Goal: Complete application form

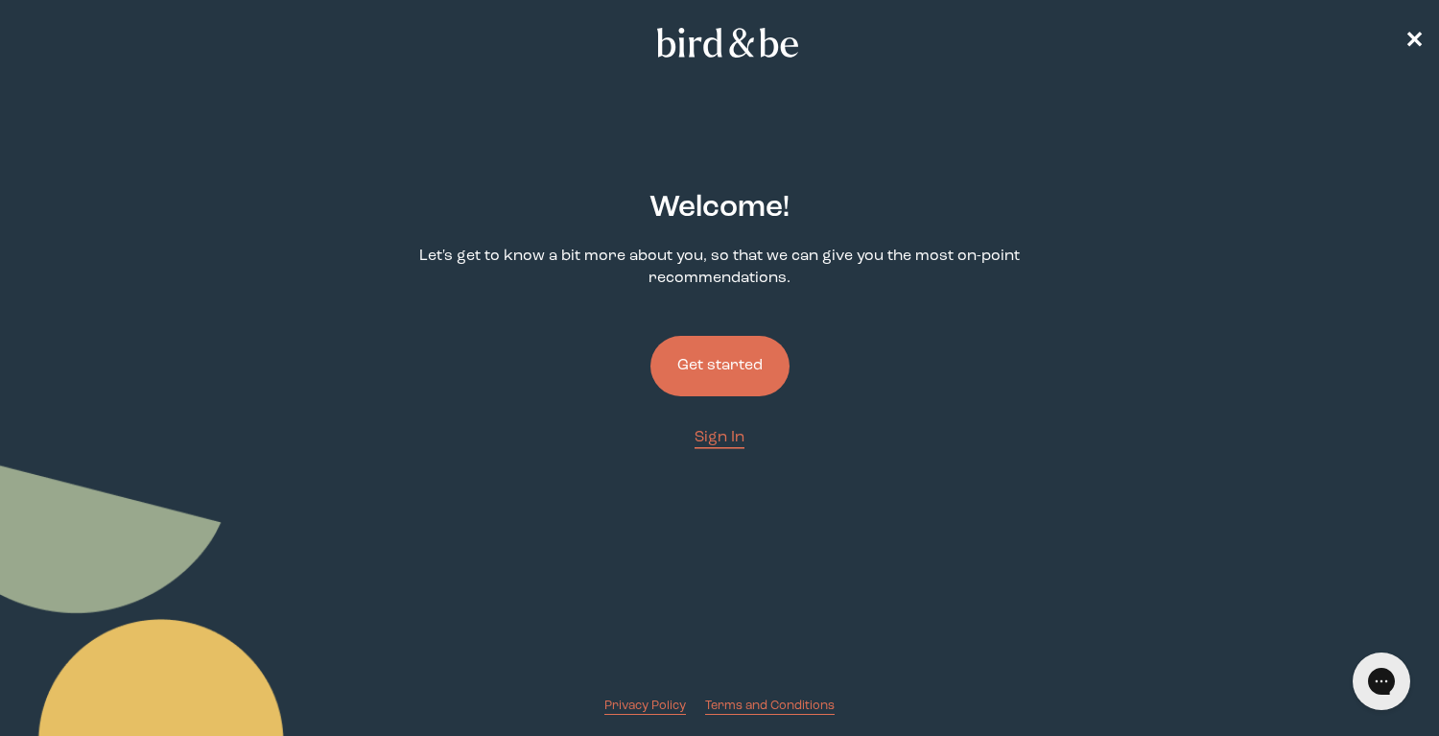
click at [698, 374] on button "Get started" at bounding box center [720, 366] width 139 height 60
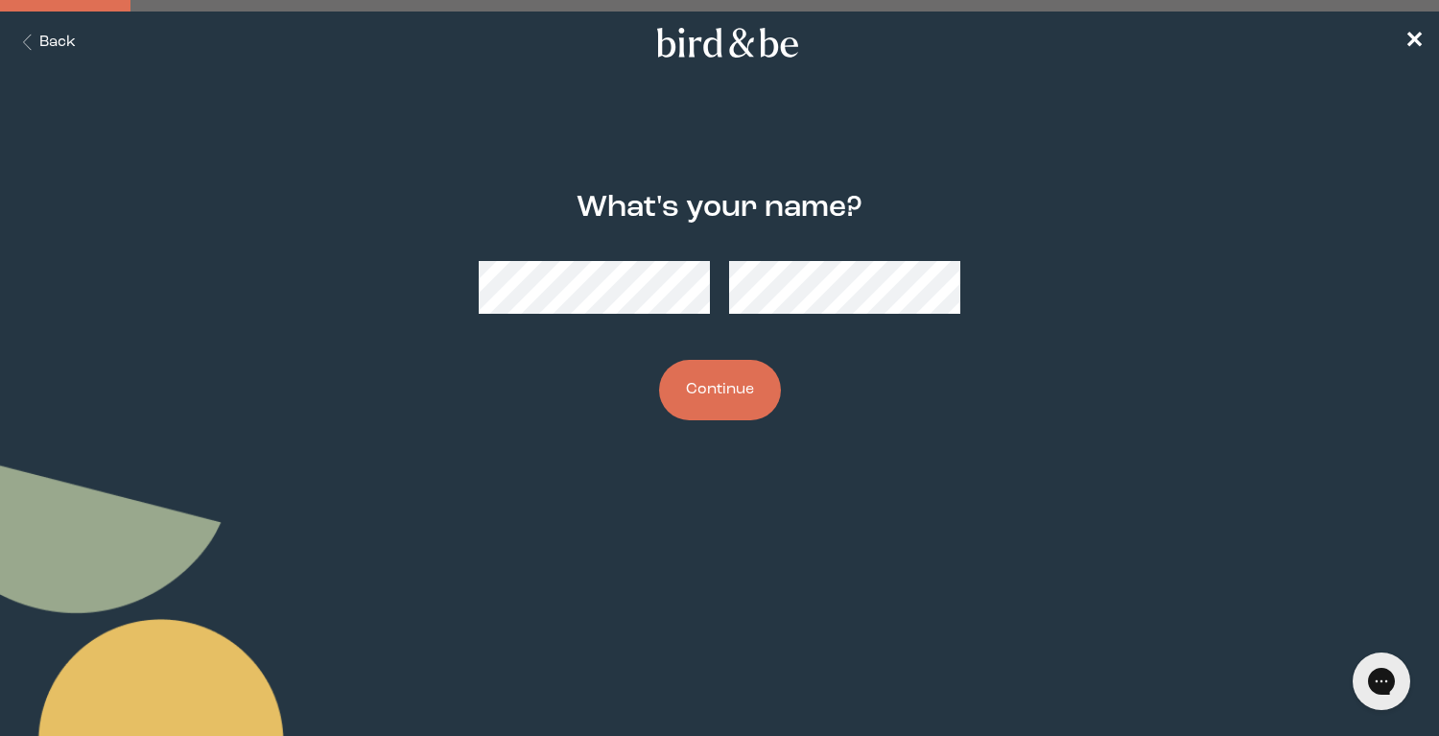
click at [740, 404] on button "Continue" at bounding box center [720, 390] width 122 height 60
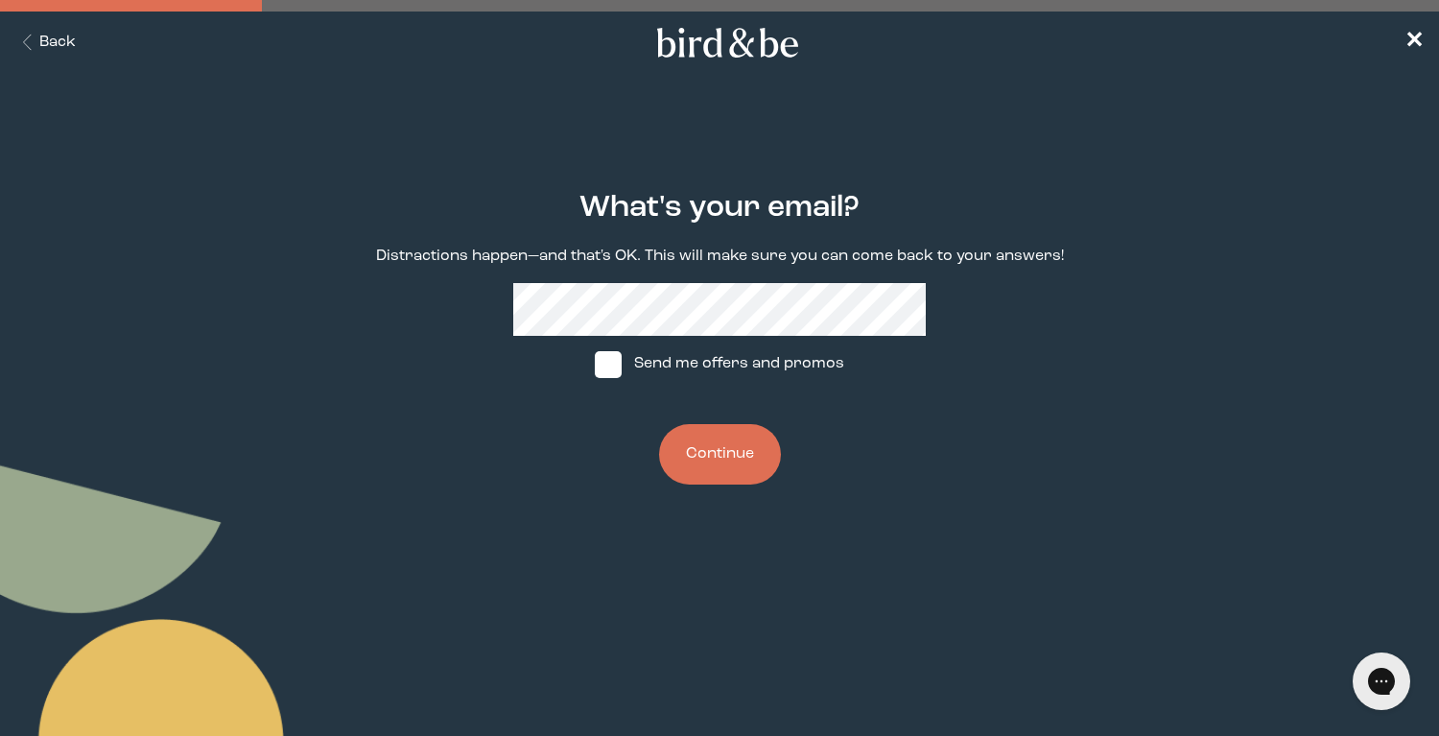
click at [713, 452] on button "Continue" at bounding box center [720, 454] width 122 height 60
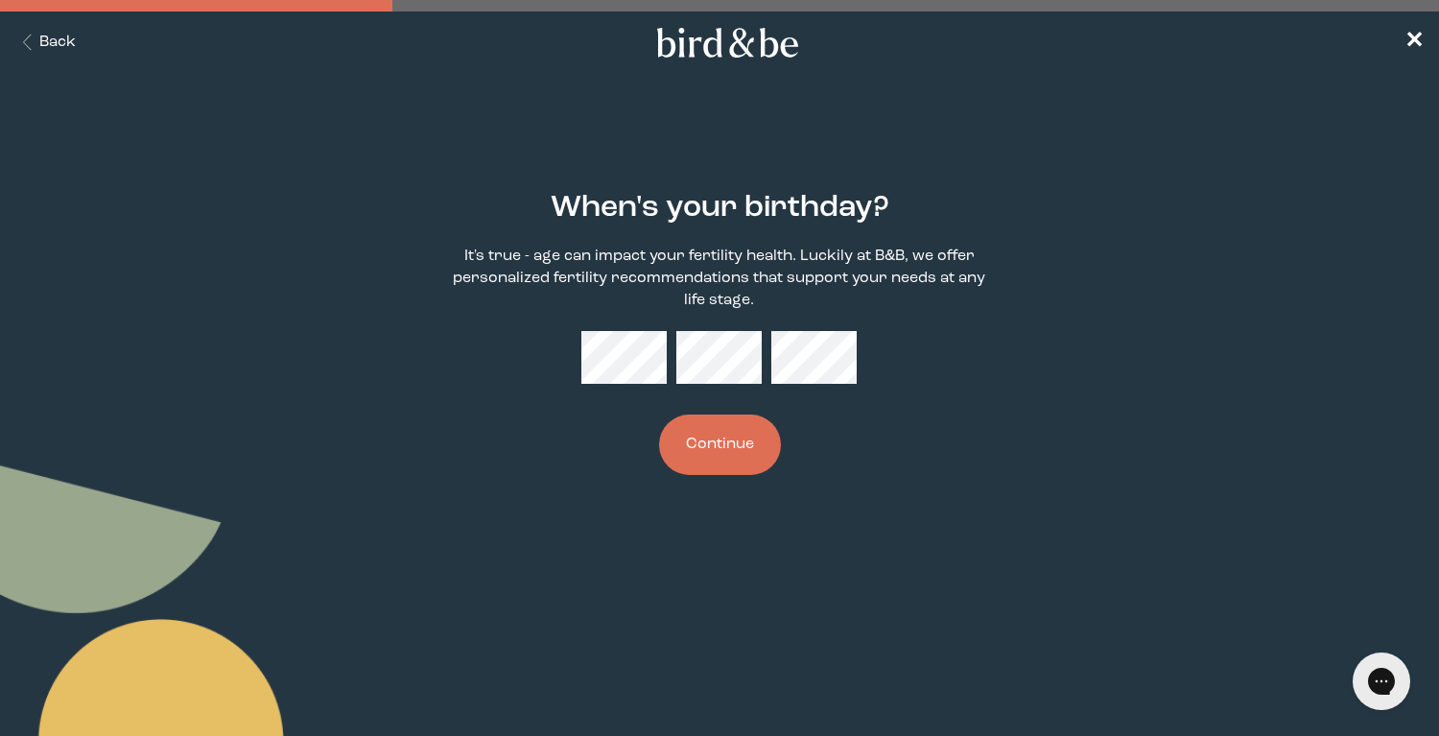
click at [729, 457] on button "Continue" at bounding box center [720, 444] width 122 height 60
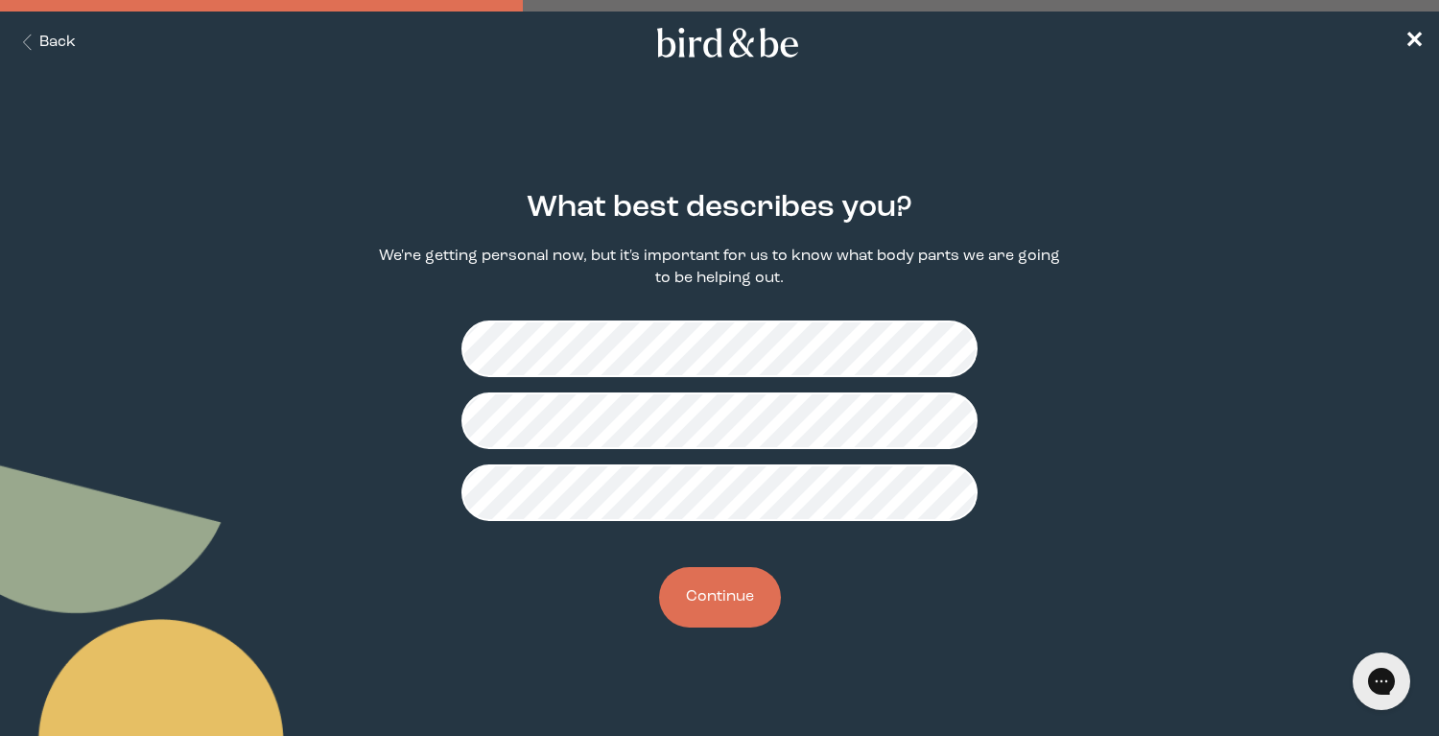
click at [716, 610] on button "Continue" at bounding box center [720, 597] width 122 height 60
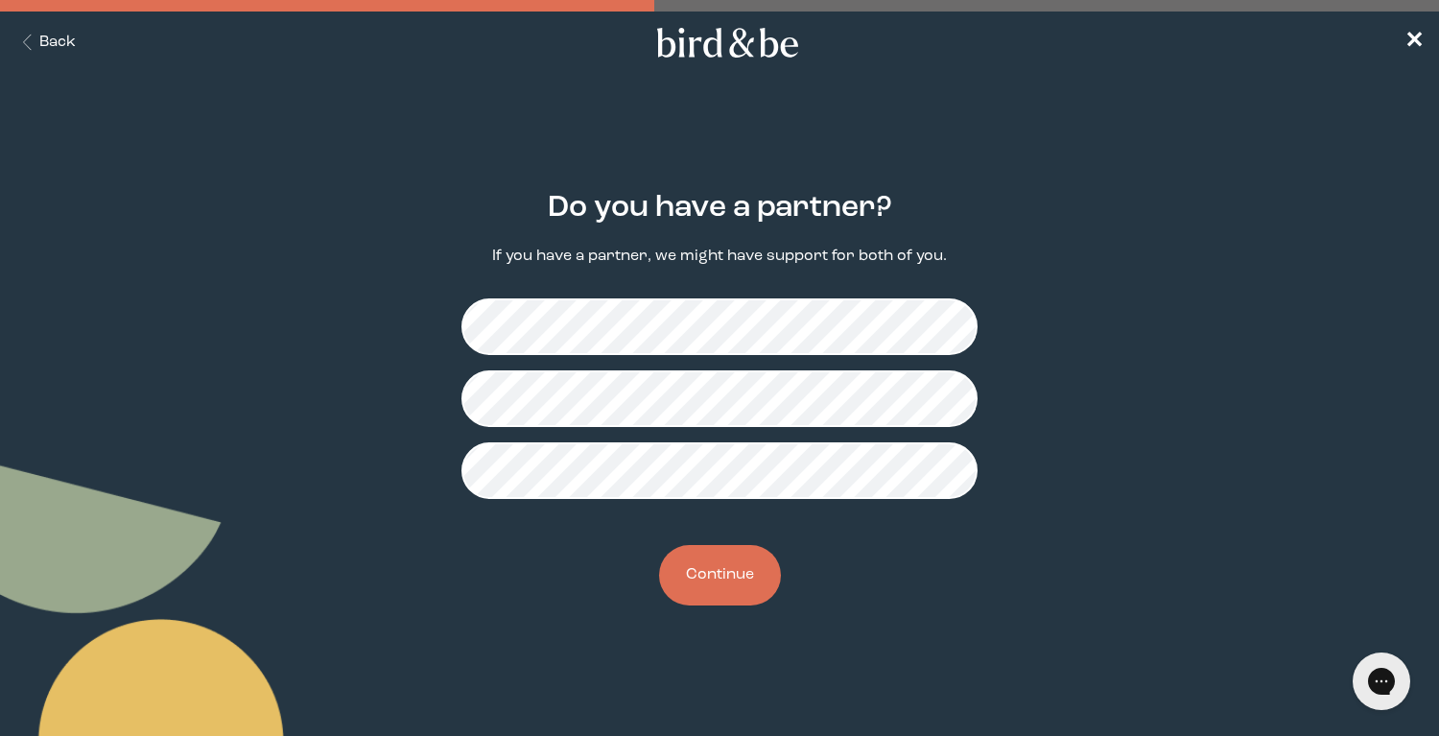
click at [715, 572] on button "Continue" at bounding box center [720, 575] width 122 height 60
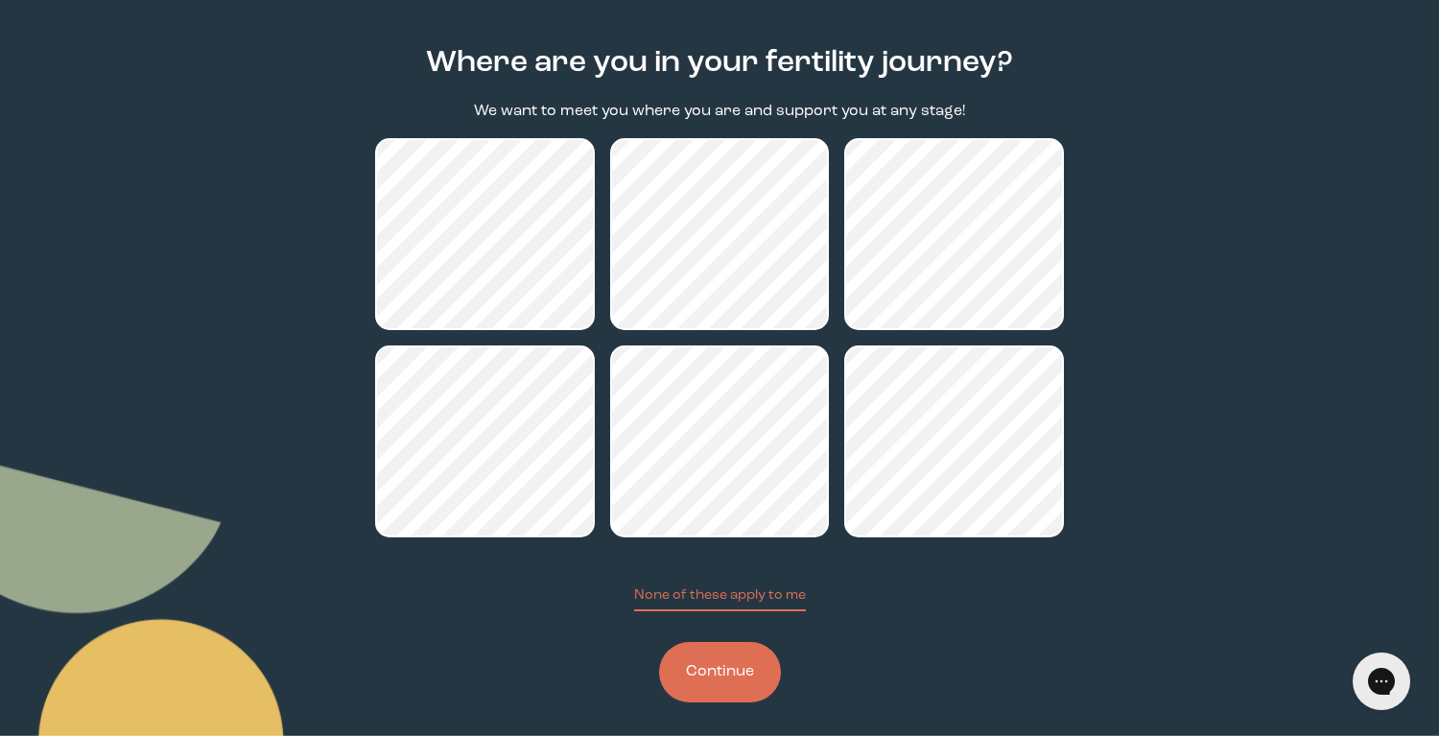
scroll to position [157, 0]
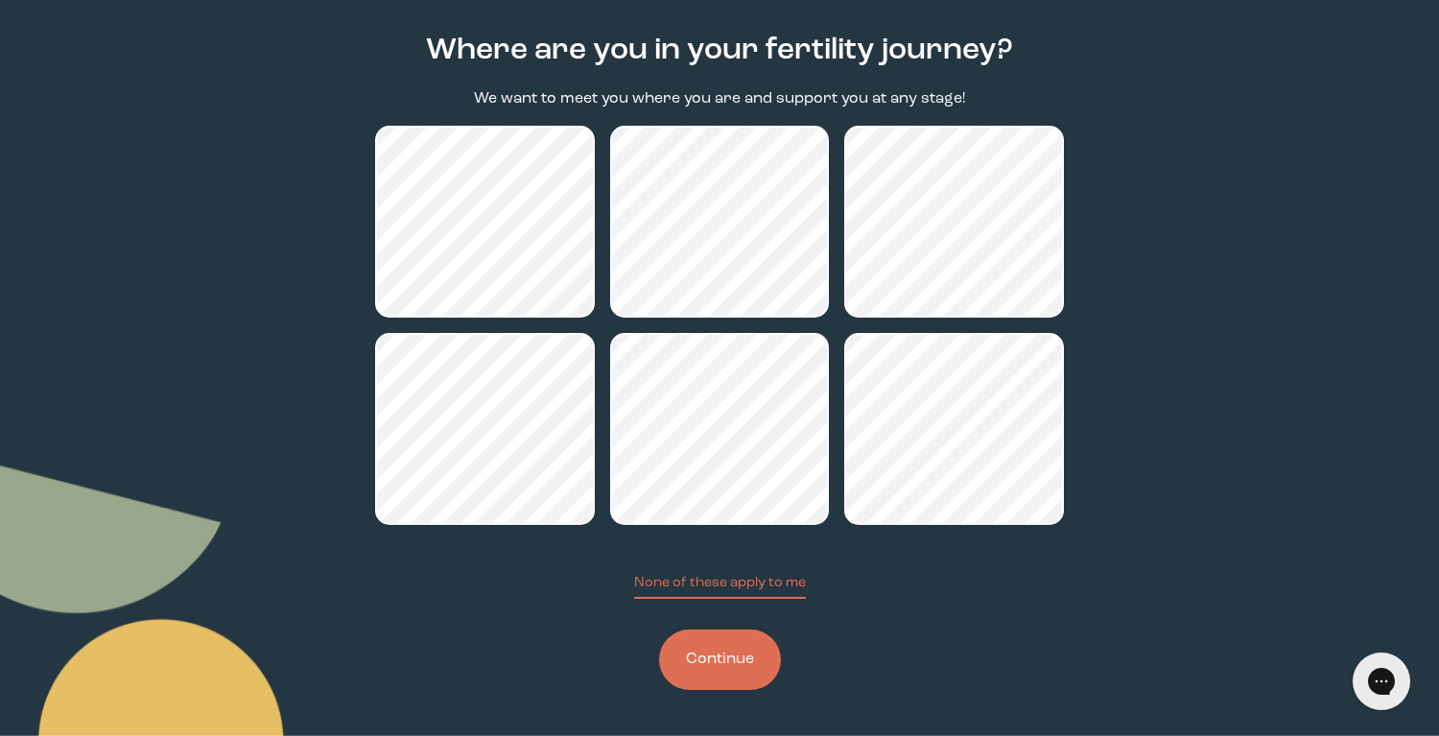
click at [725, 664] on button "Continue" at bounding box center [720, 659] width 122 height 60
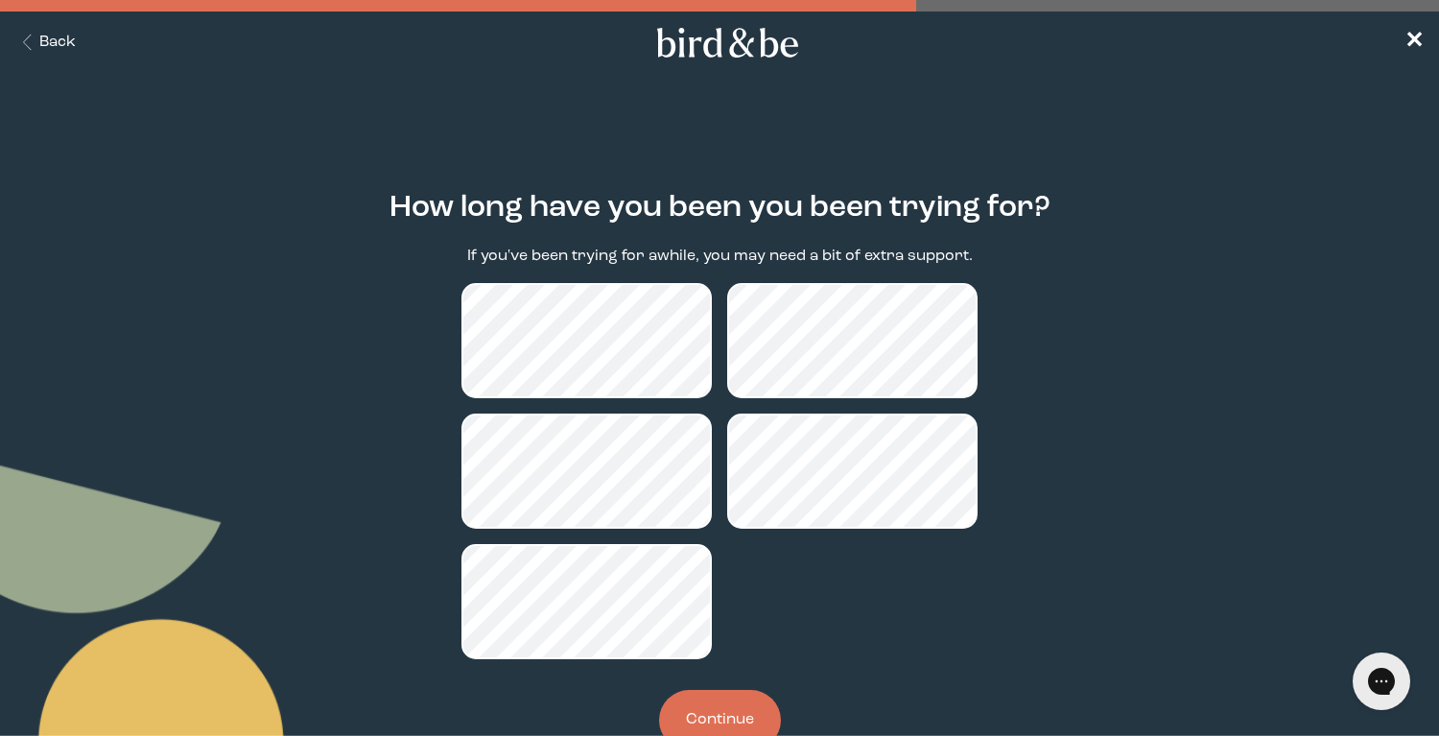
scroll to position [59, 0]
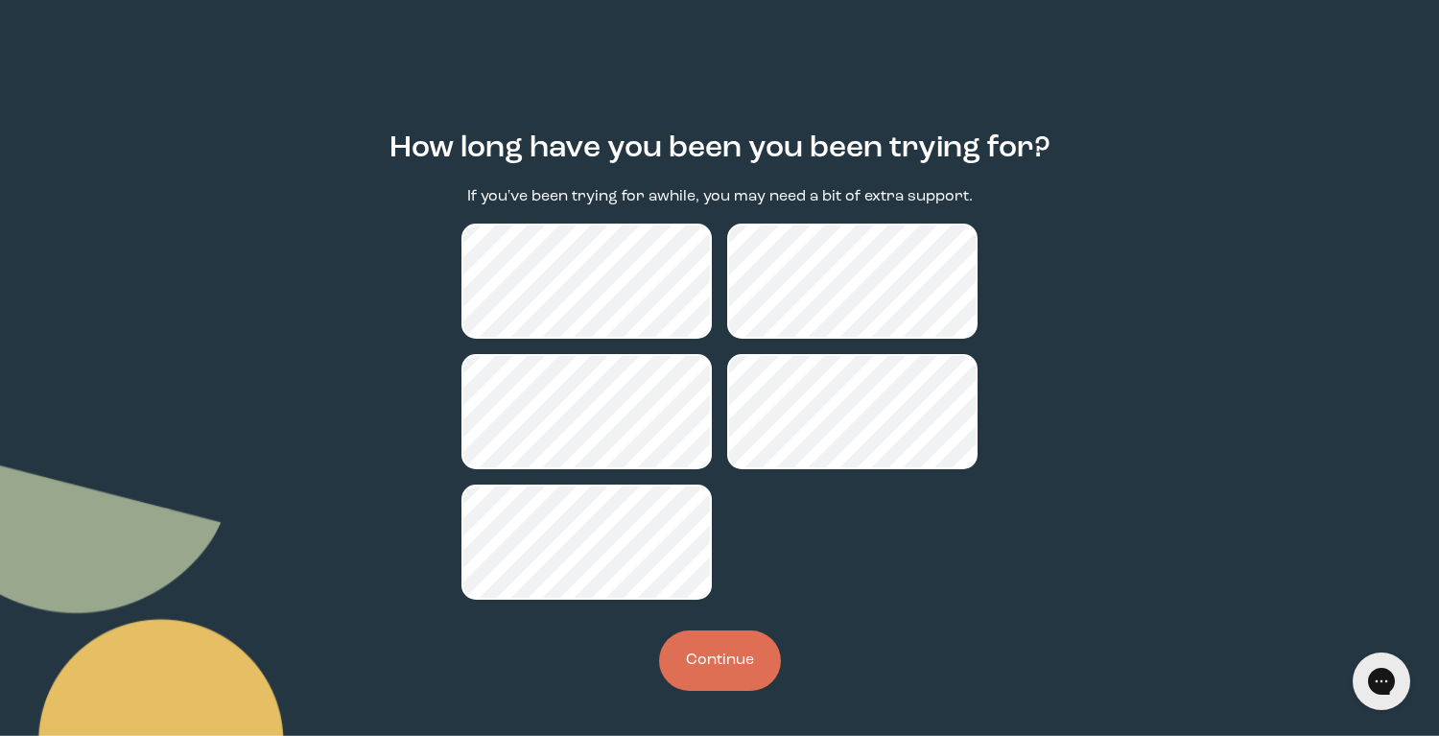
click at [713, 656] on button "Continue" at bounding box center [720, 660] width 122 height 60
click at [707, 641] on button "Continue" at bounding box center [720, 660] width 122 height 60
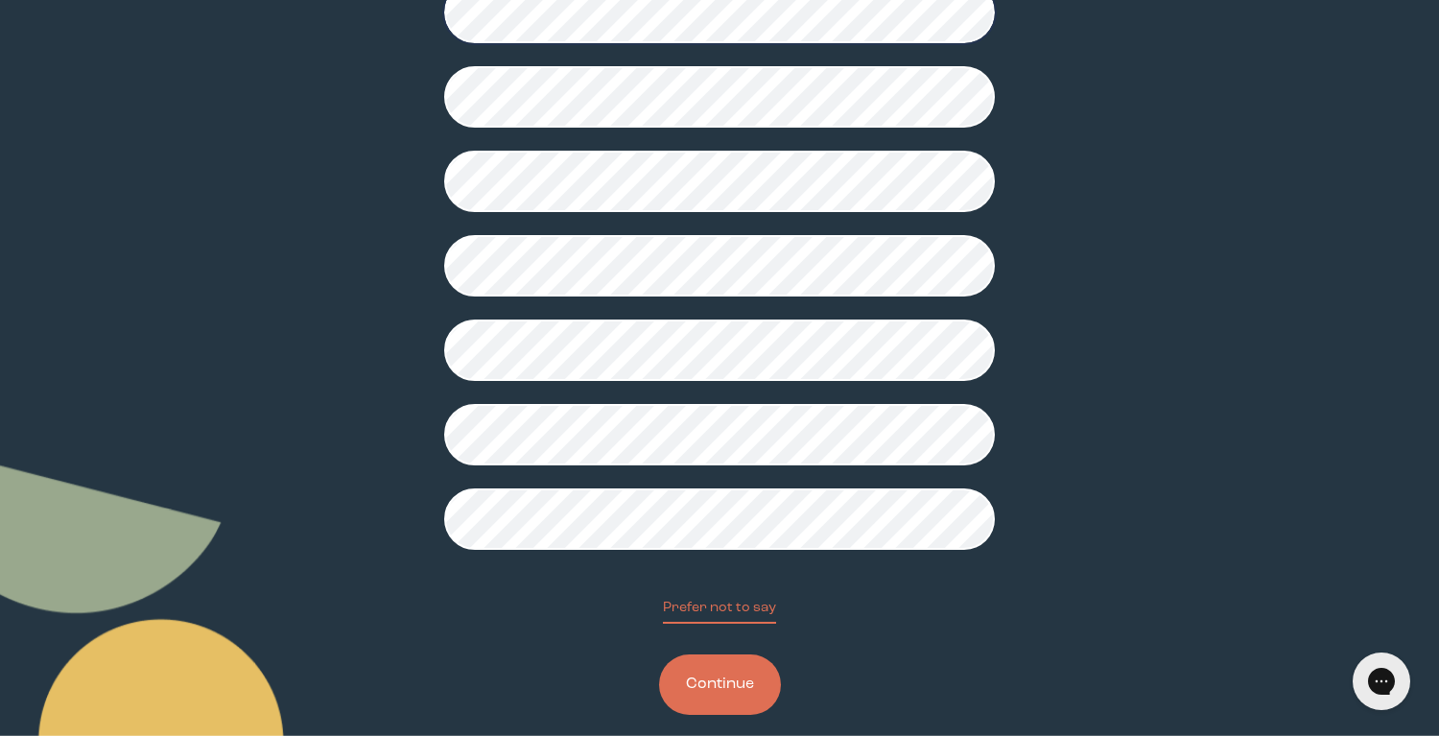
scroll to position [433, 0]
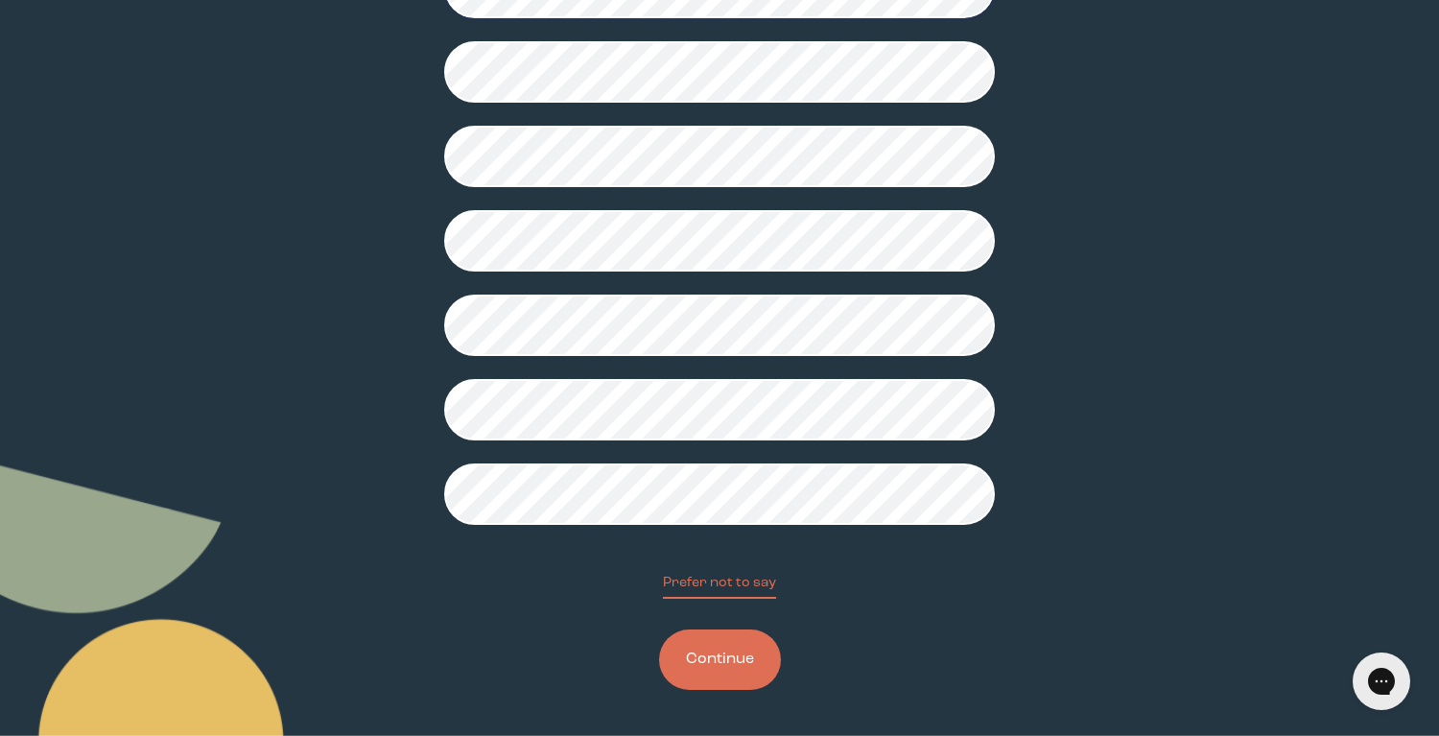
click at [726, 659] on button "Continue" at bounding box center [720, 659] width 122 height 60
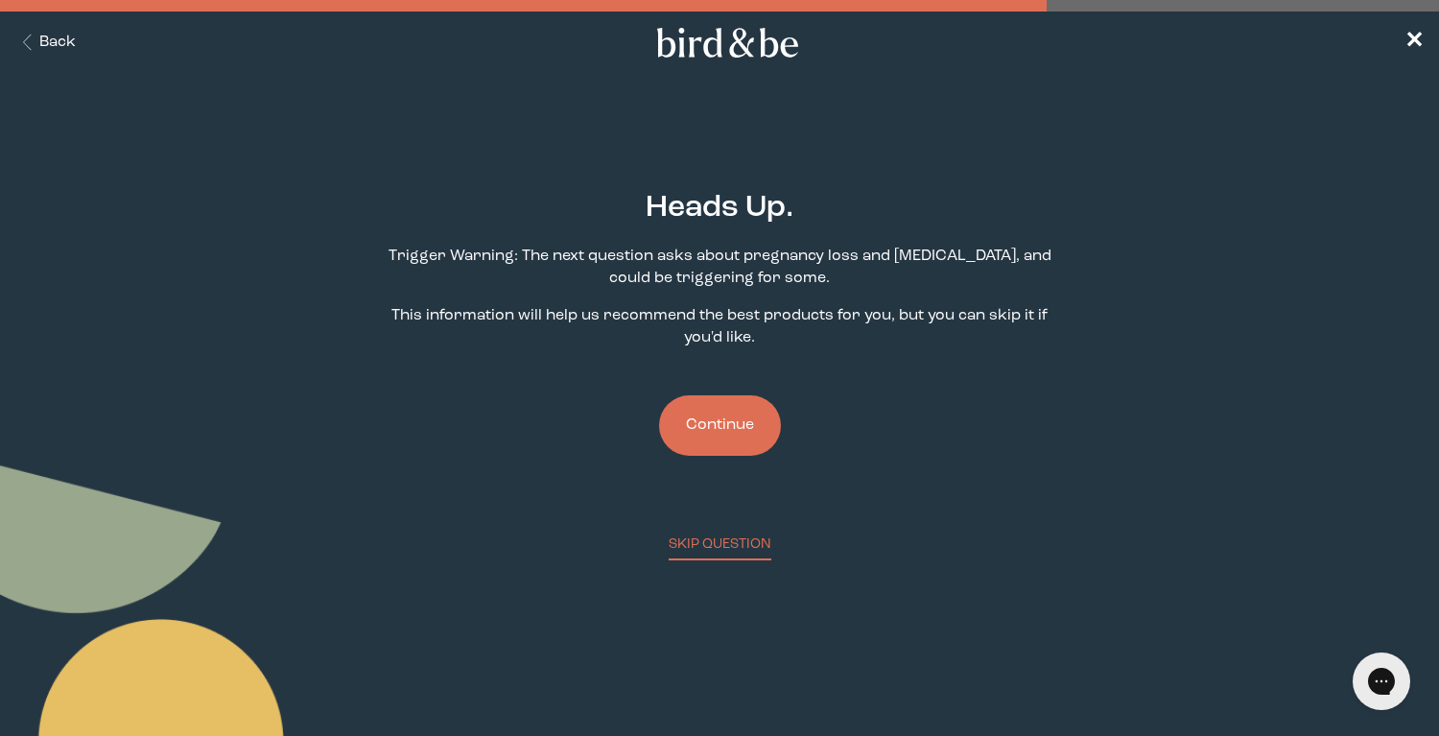
click at [725, 430] on button "Continue" at bounding box center [720, 425] width 122 height 60
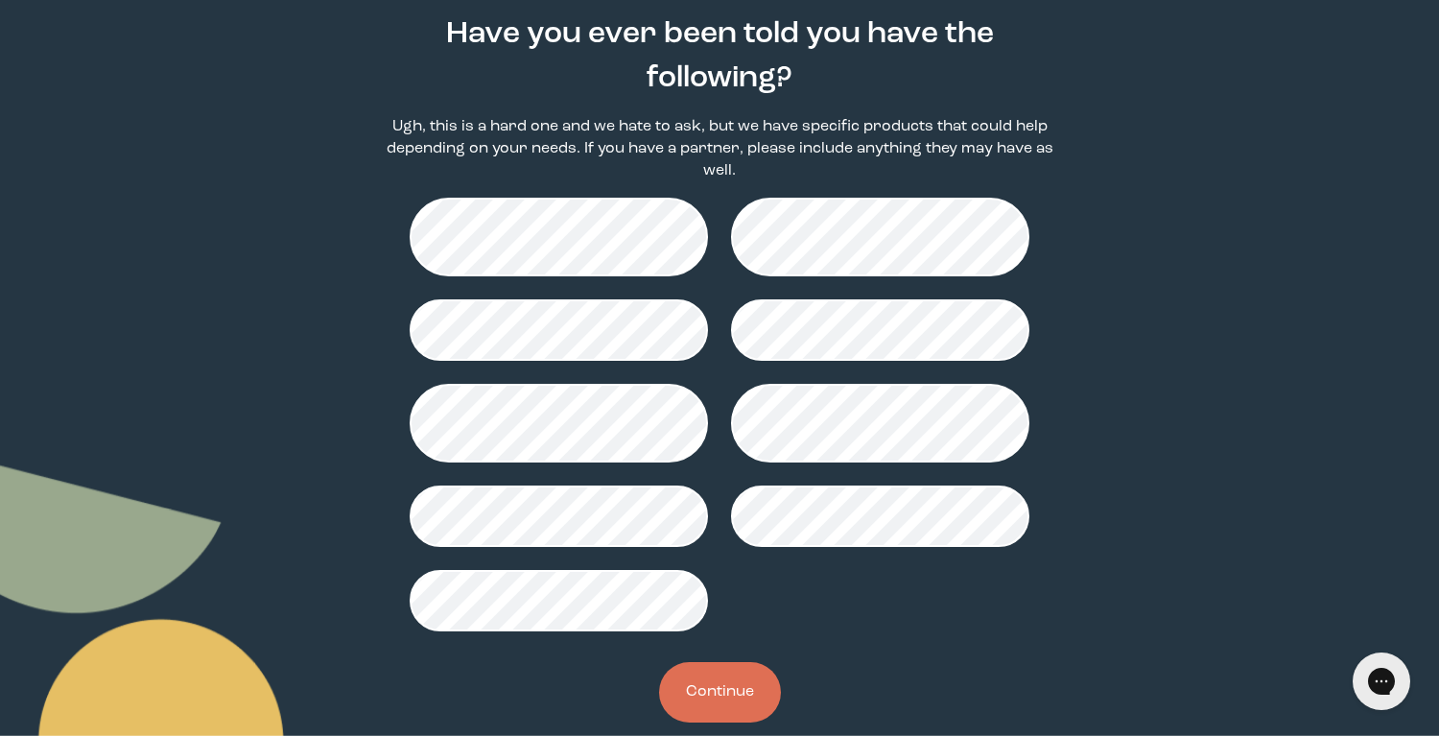
scroll to position [184, 0]
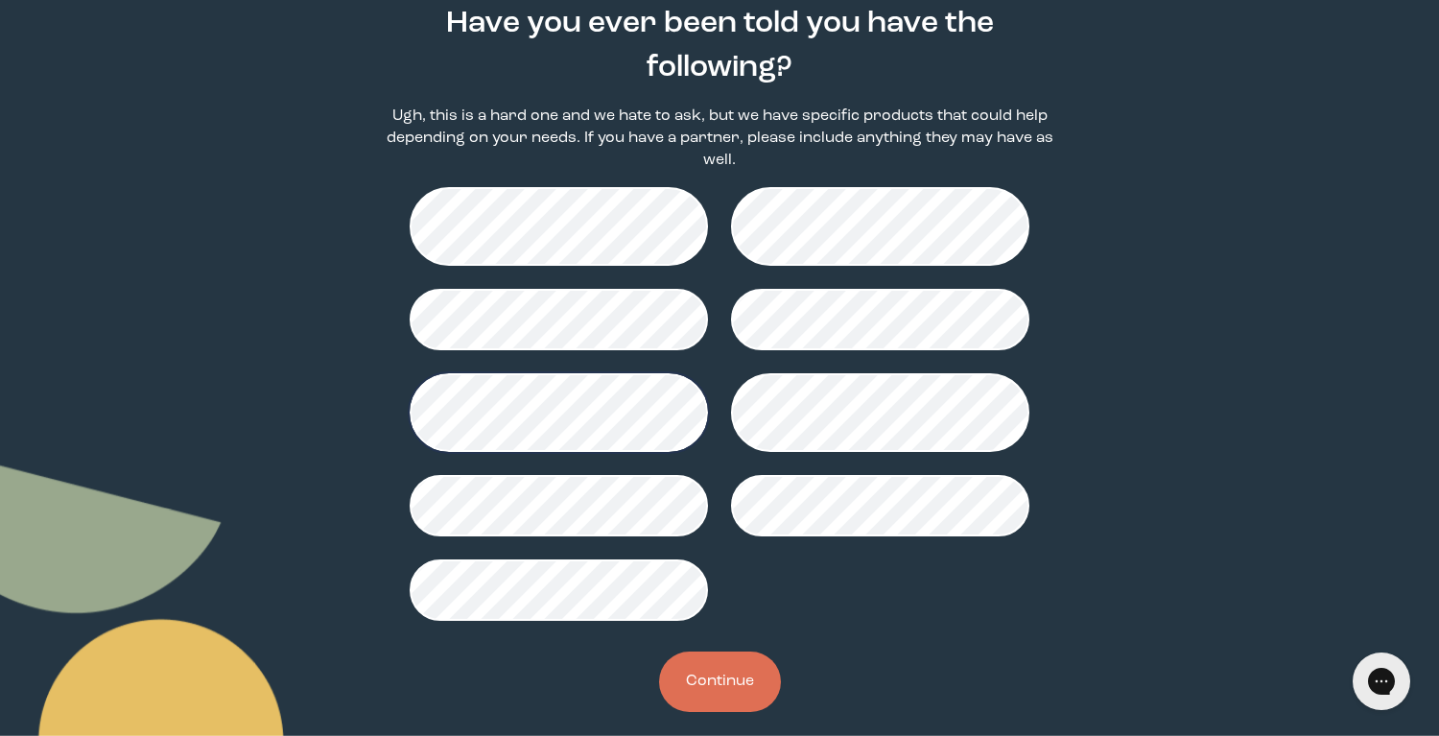
click at [706, 693] on button "Continue" at bounding box center [720, 681] width 122 height 60
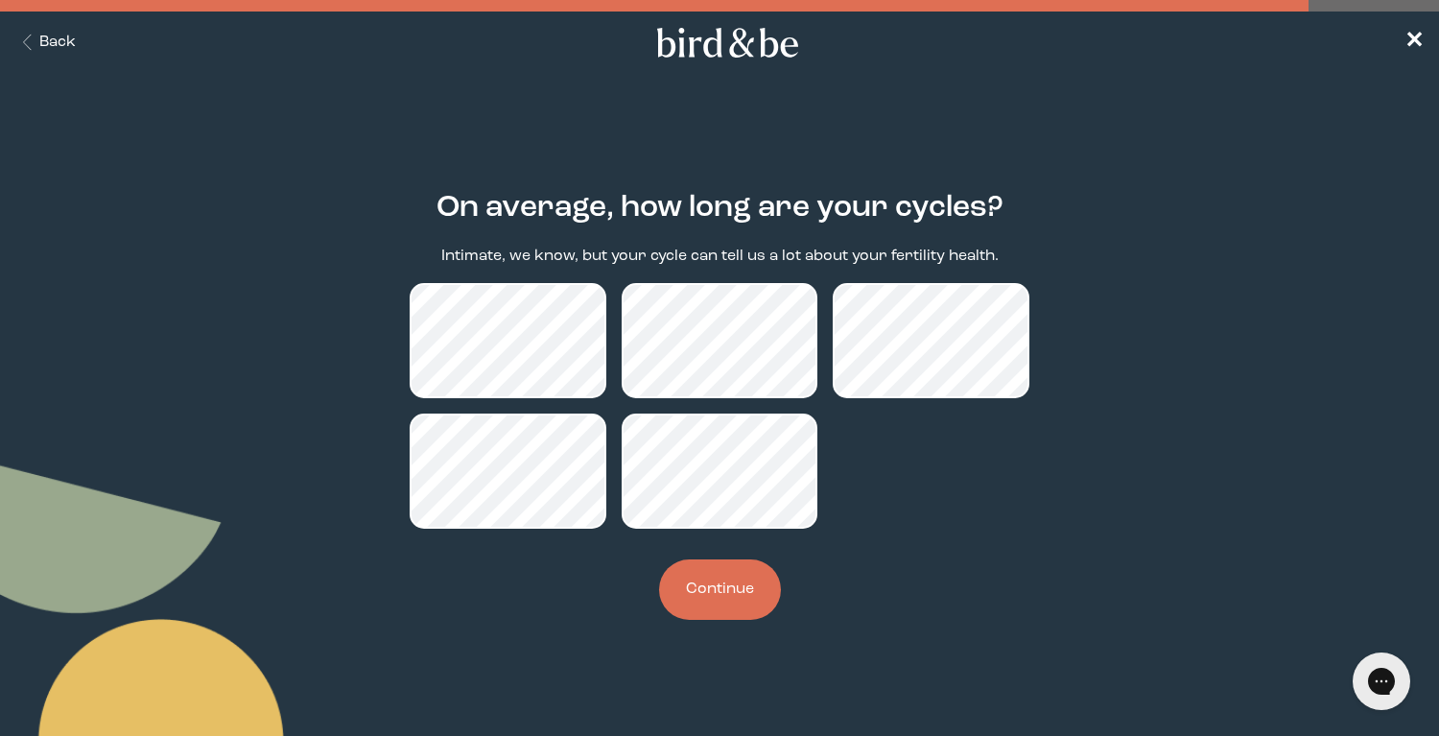
click at [722, 607] on button "Continue" at bounding box center [720, 589] width 122 height 60
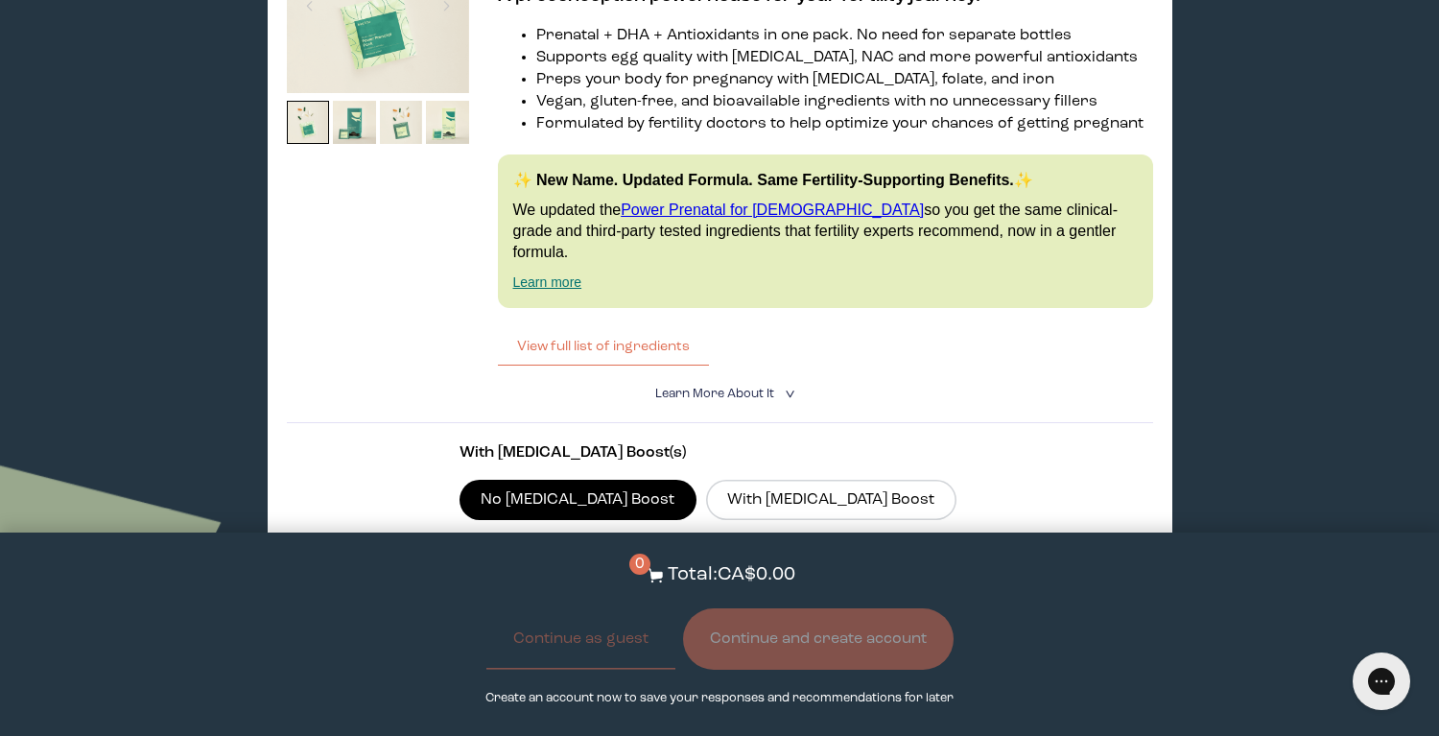
scroll to position [2036, 0]
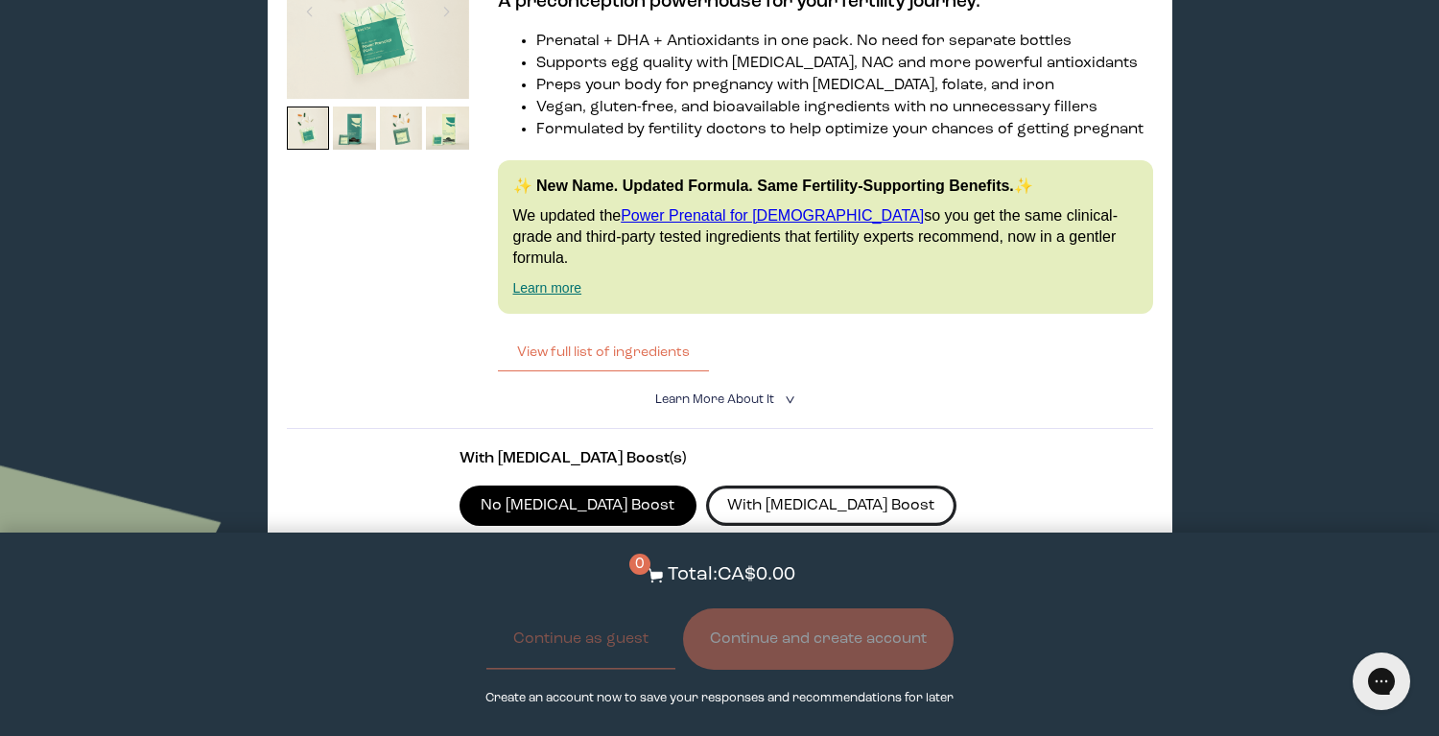
click at [710, 485] on label "With [MEDICAL_DATA] Boost" at bounding box center [831, 505] width 250 height 40
click at [0, 0] on input "With [MEDICAL_DATA] Boost" at bounding box center [0, 0] width 0 height 0
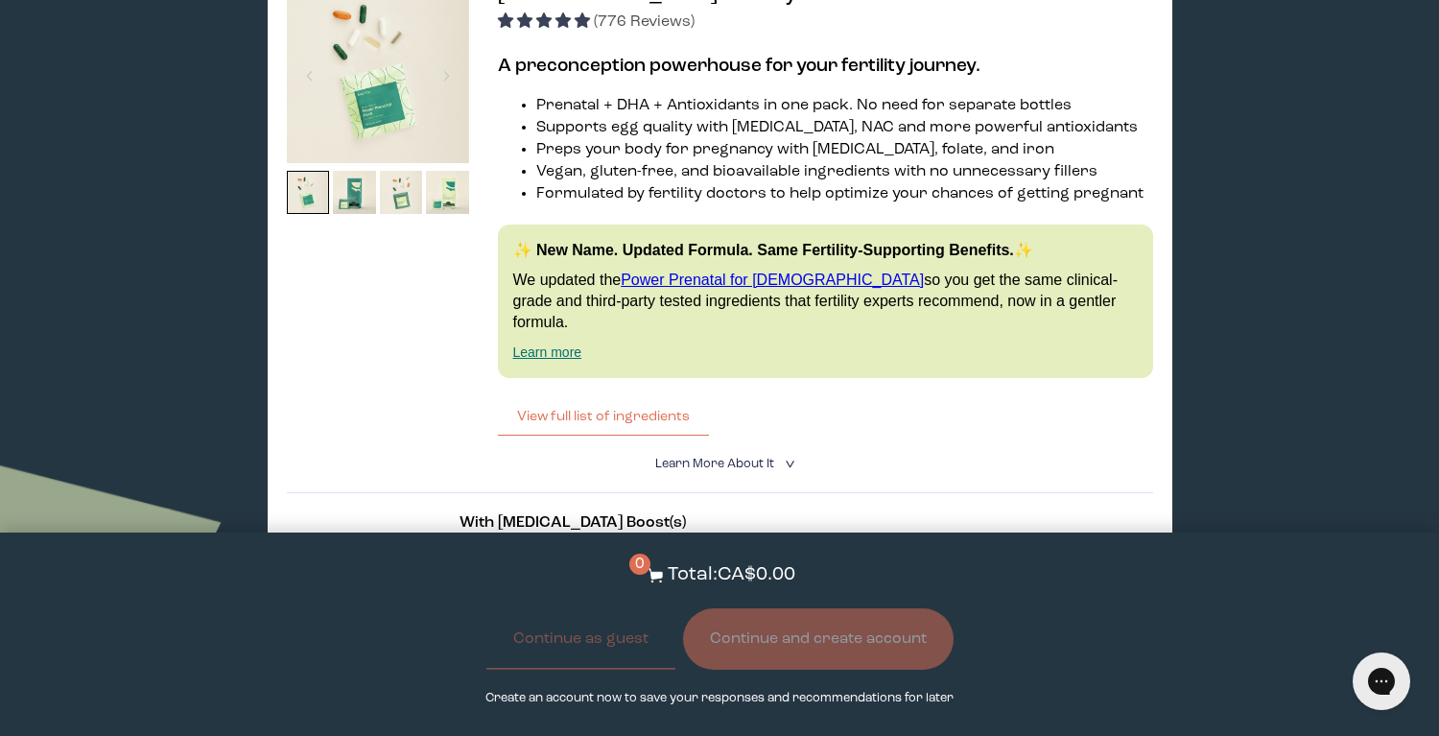
scroll to position [2020, 0]
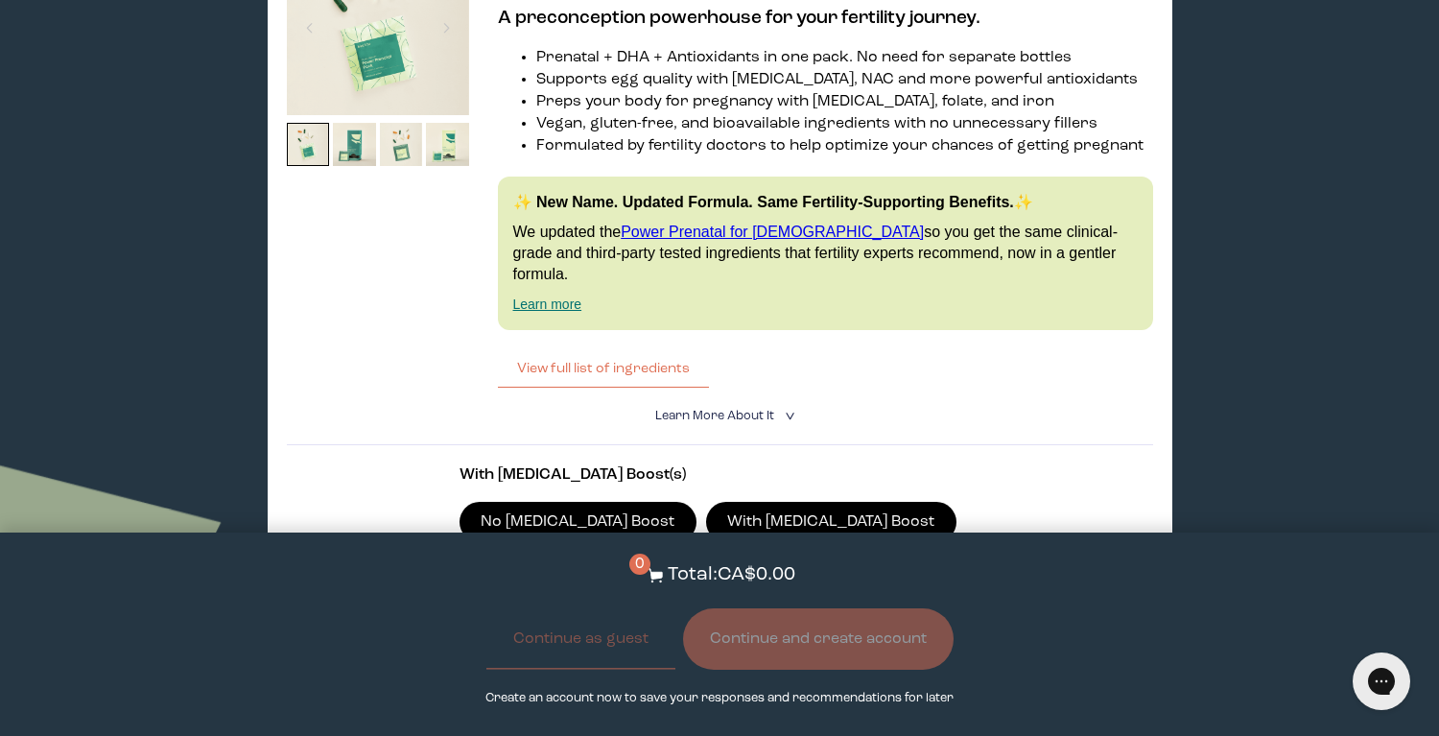
click at [557, 502] on label "No [MEDICAL_DATA] Boost" at bounding box center [578, 522] width 237 height 40
click at [0, 0] on input "No [MEDICAL_DATA] Boost" at bounding box center [0, 0] width 0 height 0
click at [706, 502] on label "With [MEDICAL_DATA] Boost" at bounding box center [831, 522] width 250 height 40
click at [0, 0] on input "With [MEDICAL_DATA] Boost" at bounding box center [0, 0] width 0 height 0
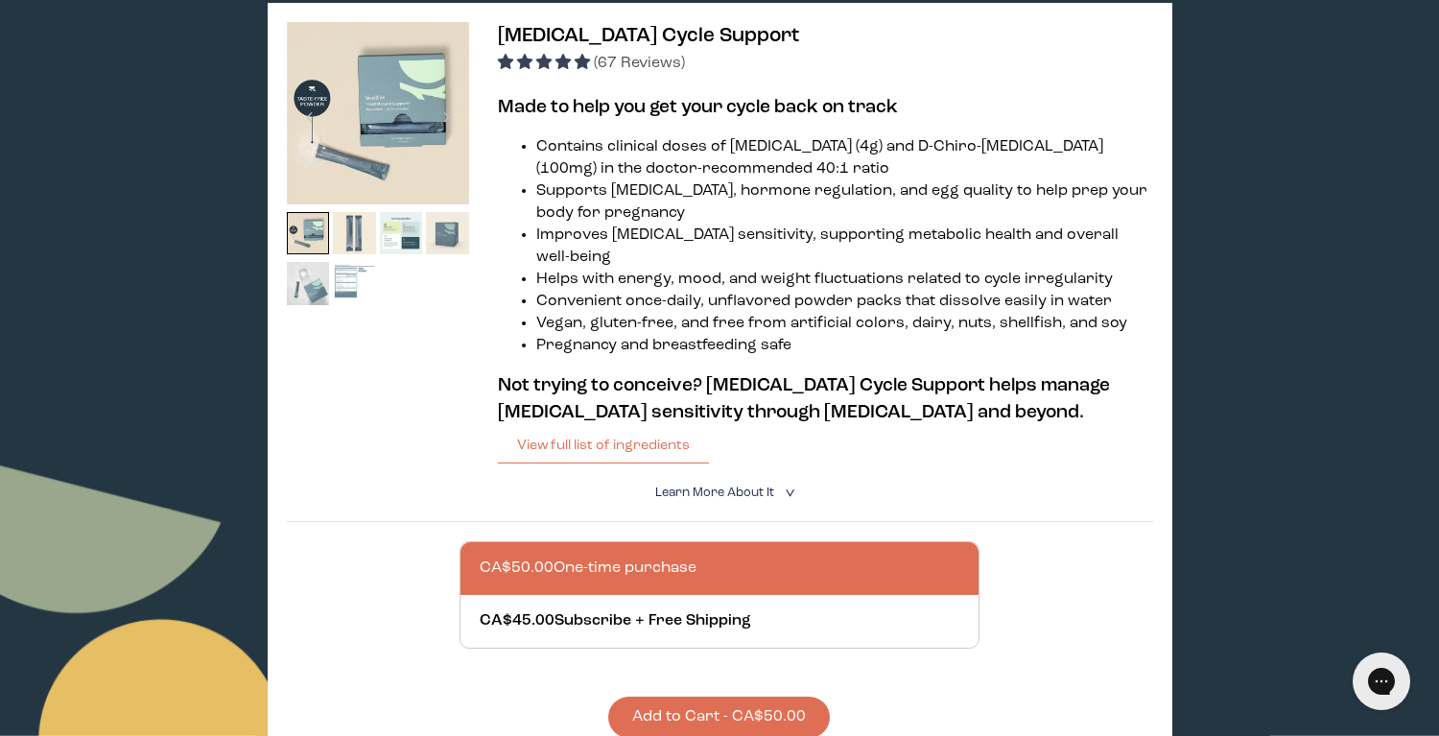
scroll to position [325, 0]
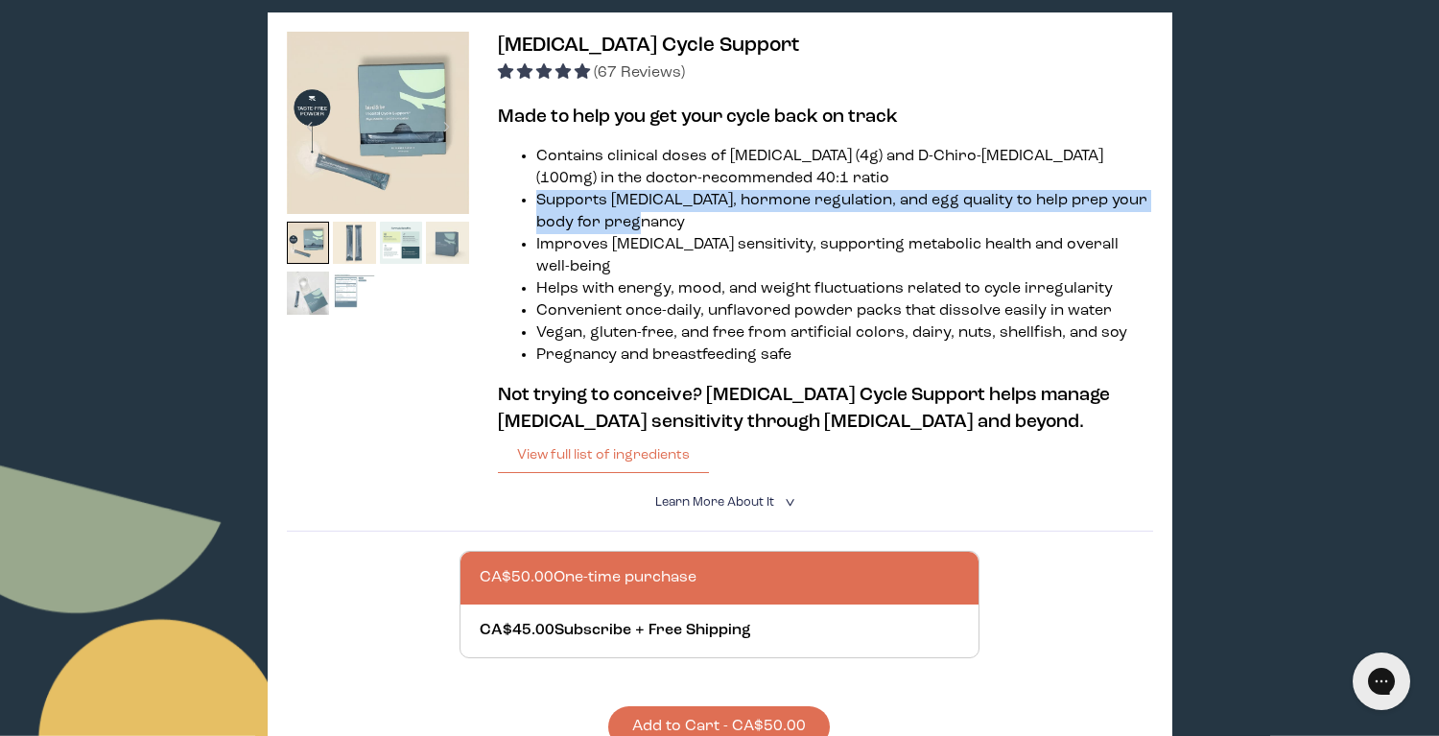
drag, startPoint x: 683, startPoint y: 217, endPoint x: 523, endPoint y: 197, distance: 161.5
click at [523, 197] on ul "Contains clinical doses of [MEDICAL_DATA] (4g) and D-Chiro-[MEDICAL_DATA] (100m…" at bounding box center [825, 256] width 655 height 221
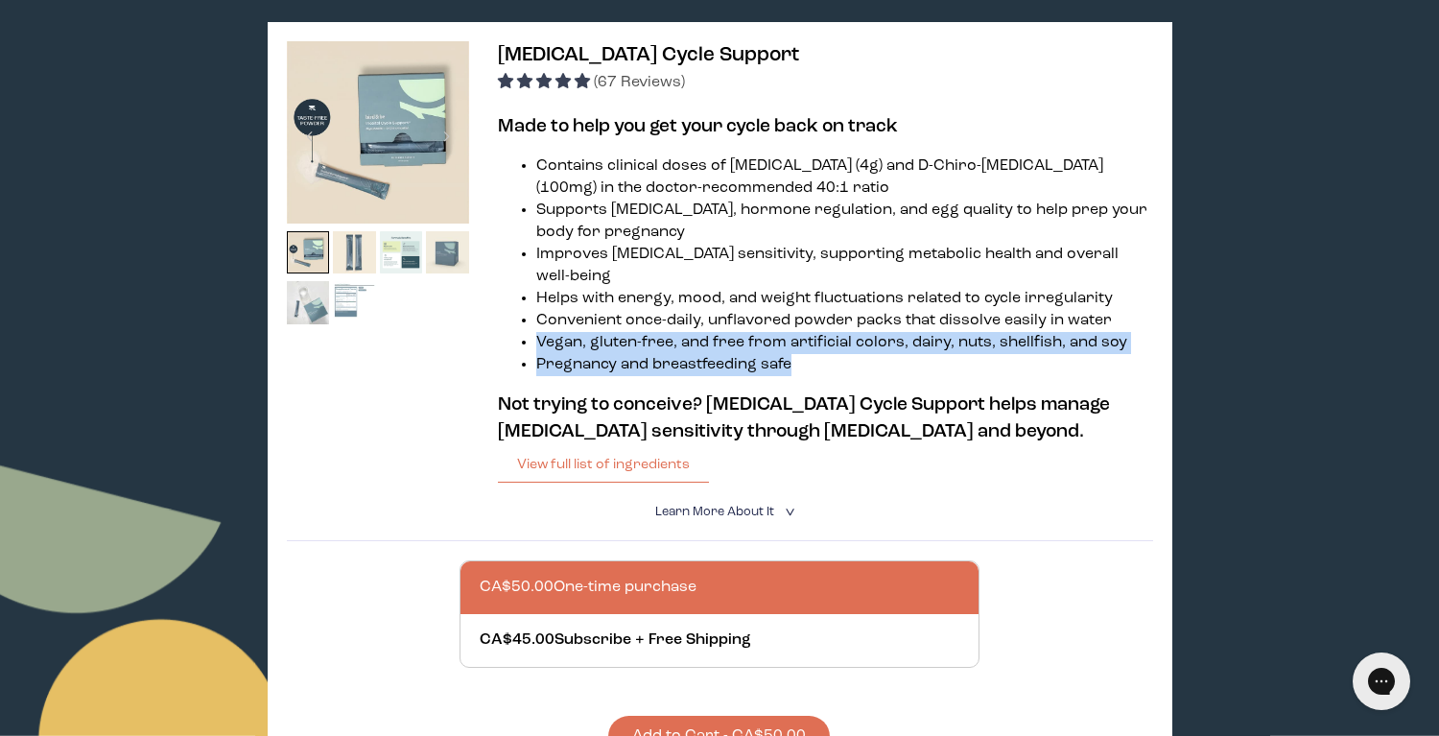
drag, startPoint x: 810, startPoint y: 336, endPoint x: 508, endPoint y: 318, distance: 302.8
click at [508, 318] on ul "Contains clinical doses of [MEDICAL_DATA] (4g) and D-Chiro-[MEDICAL_DATA] (100m…" at bounding box center [825, 265] width 655 height 221
click at [338, 304] on img at bounding box center [354, 302] width 43 height 43
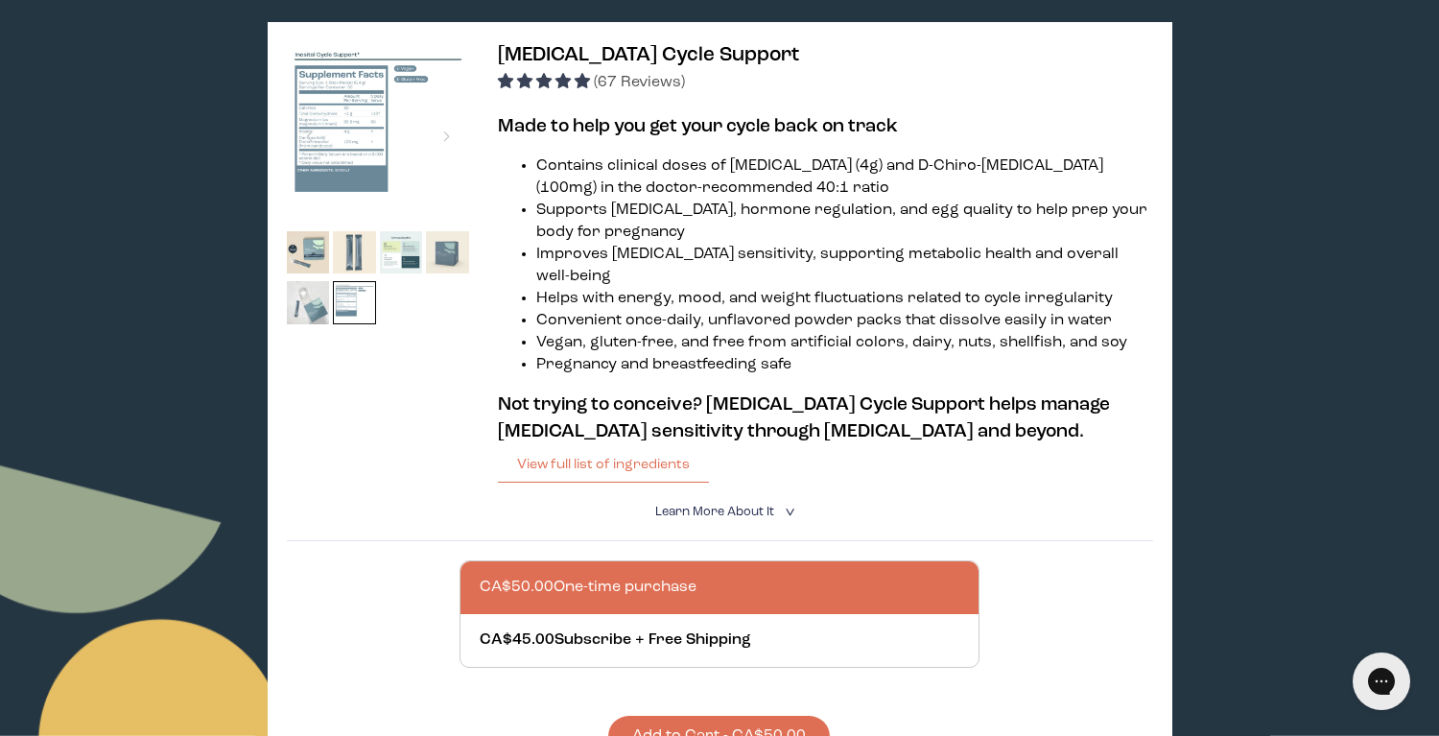
click at [376, 256] on div at bounding box center [378, 281] width 182 height 101
click at [351, 260] on img at bounding box center [354, 252] width 43 height 43
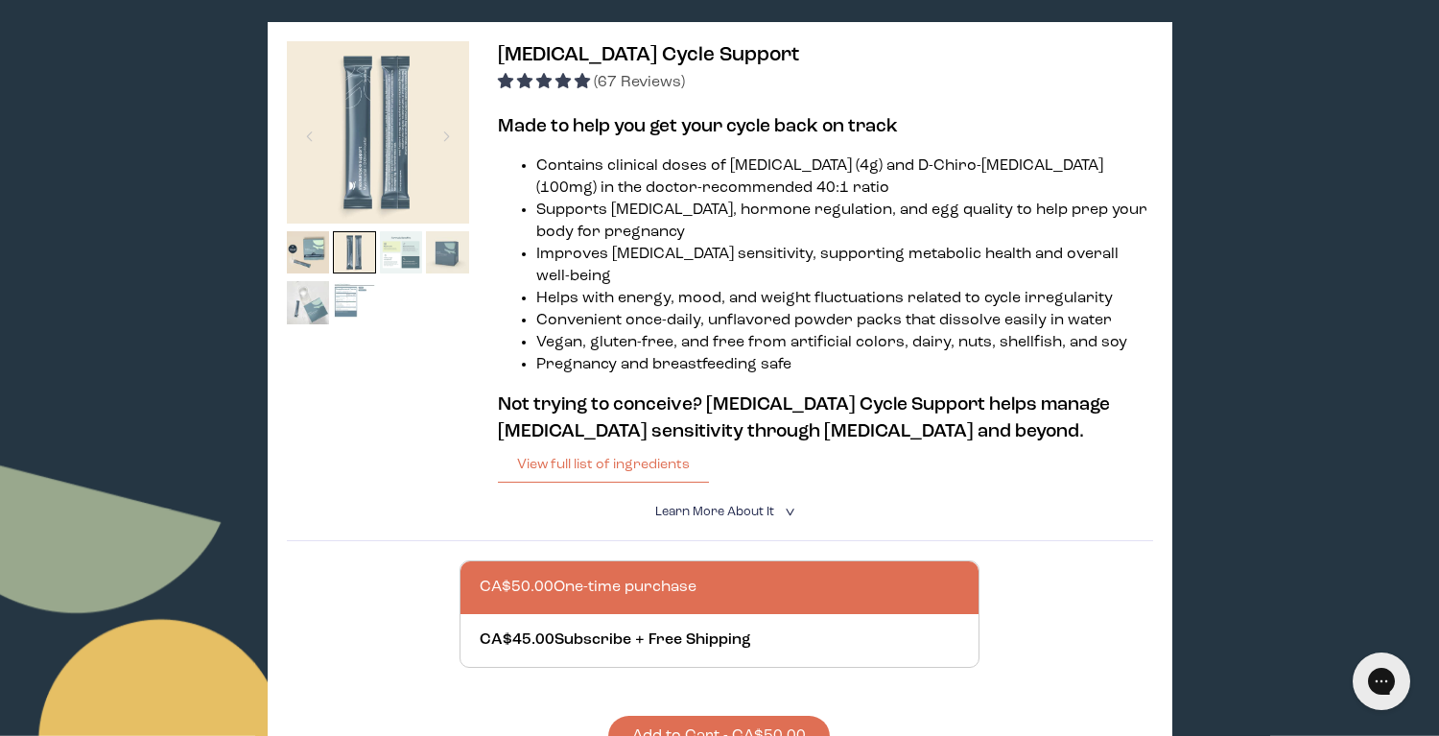
click at [395, 260] on img at bounding box center [401, 252] width 43 height 43
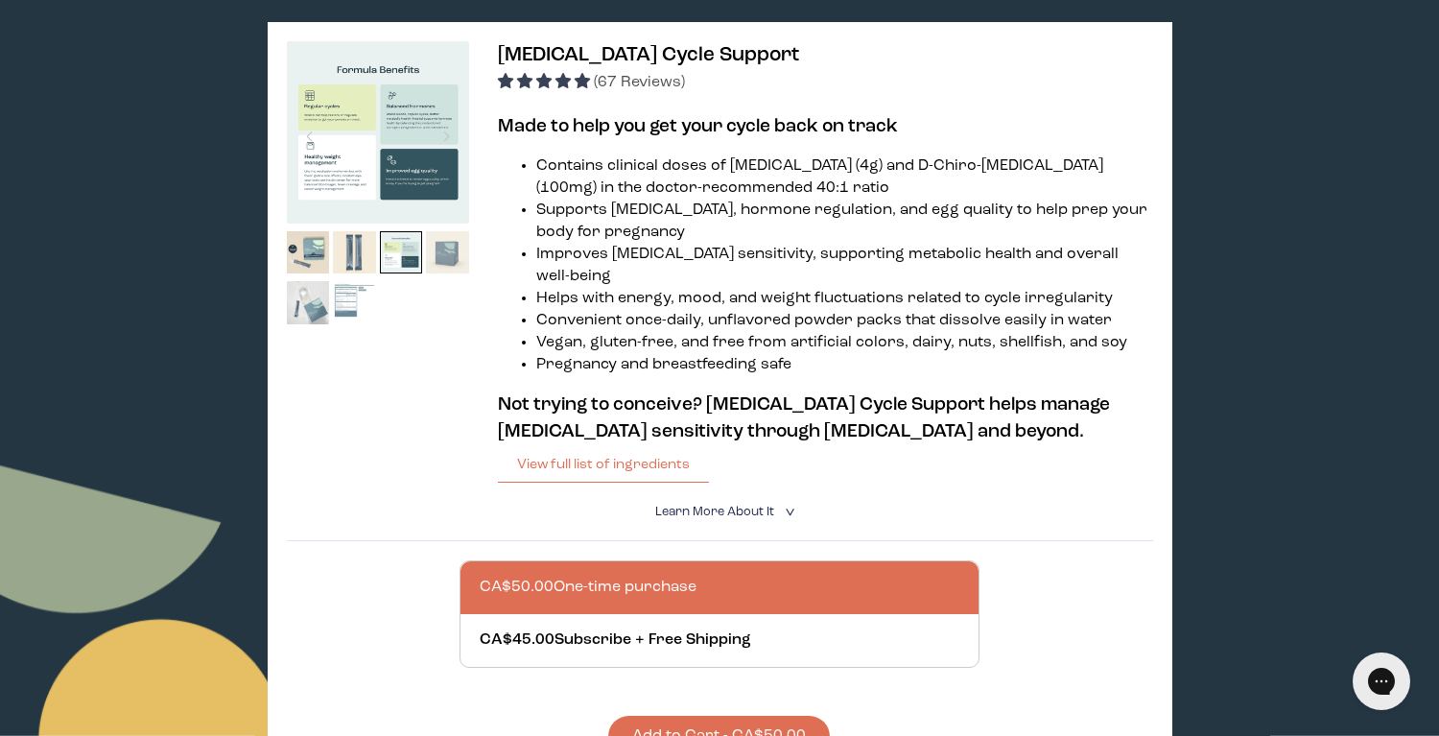
click at [454, 257] on img at bounding box center [447, 252] width 43 height 43
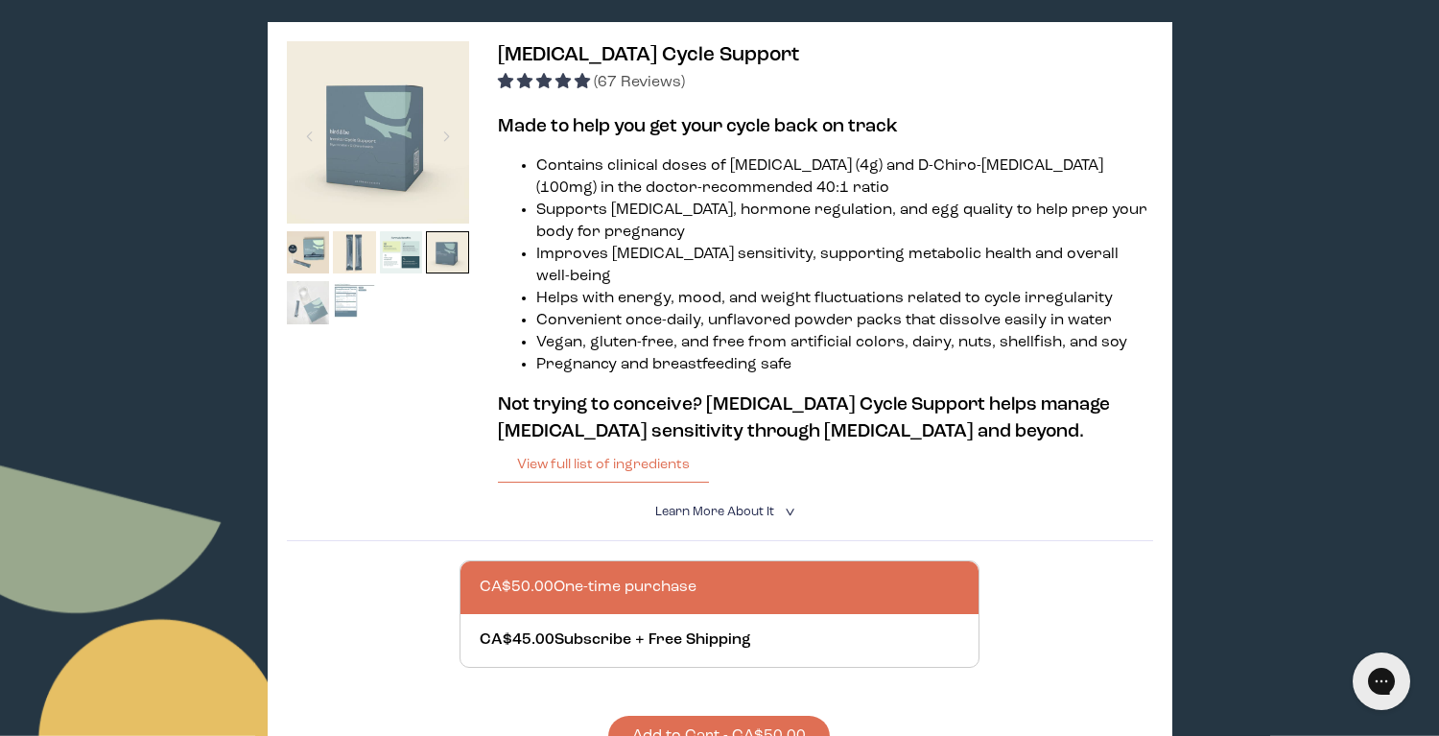
click at [305, 297] on img at bounding box center [308, 302] width 43 height 43
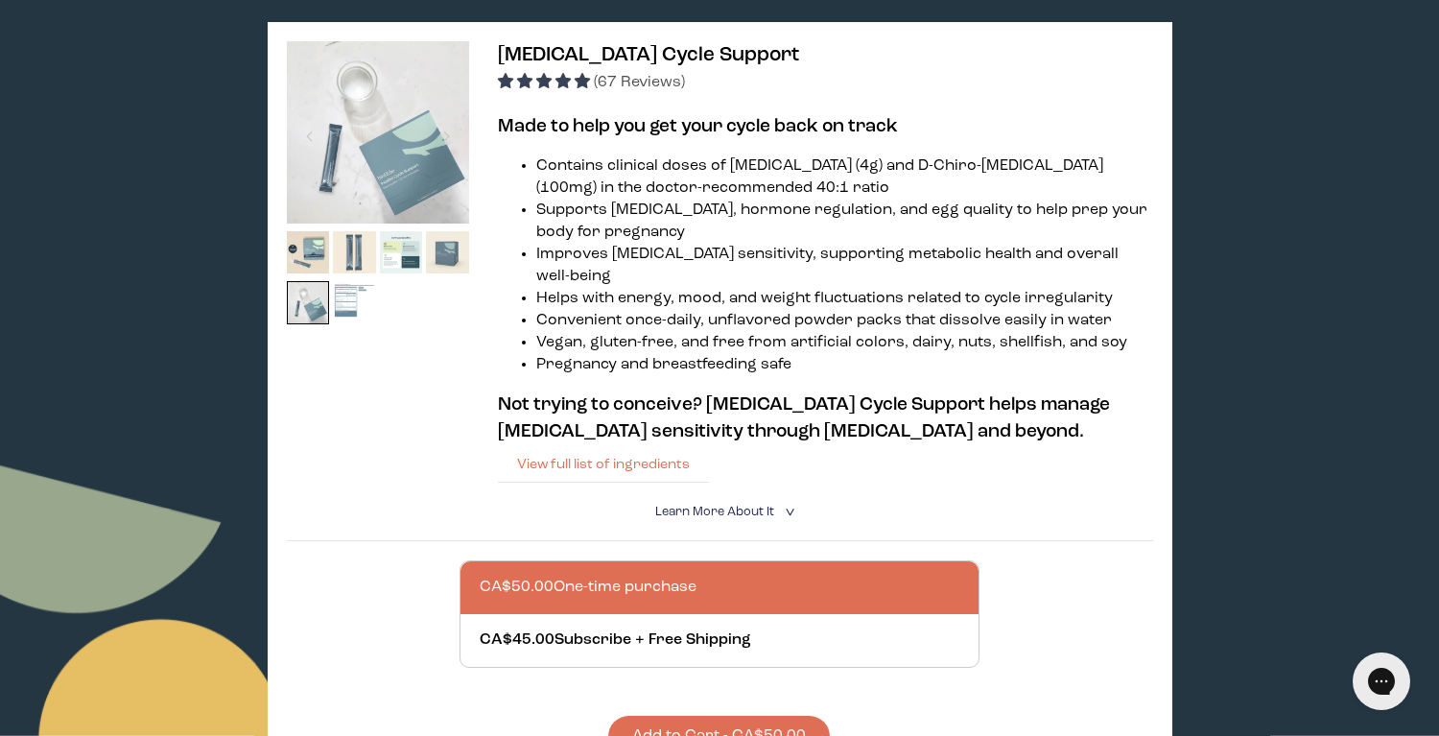
click at [651, 445] on button "View full list of ingredients" at bounding box center [603, 464] width 211 height 38
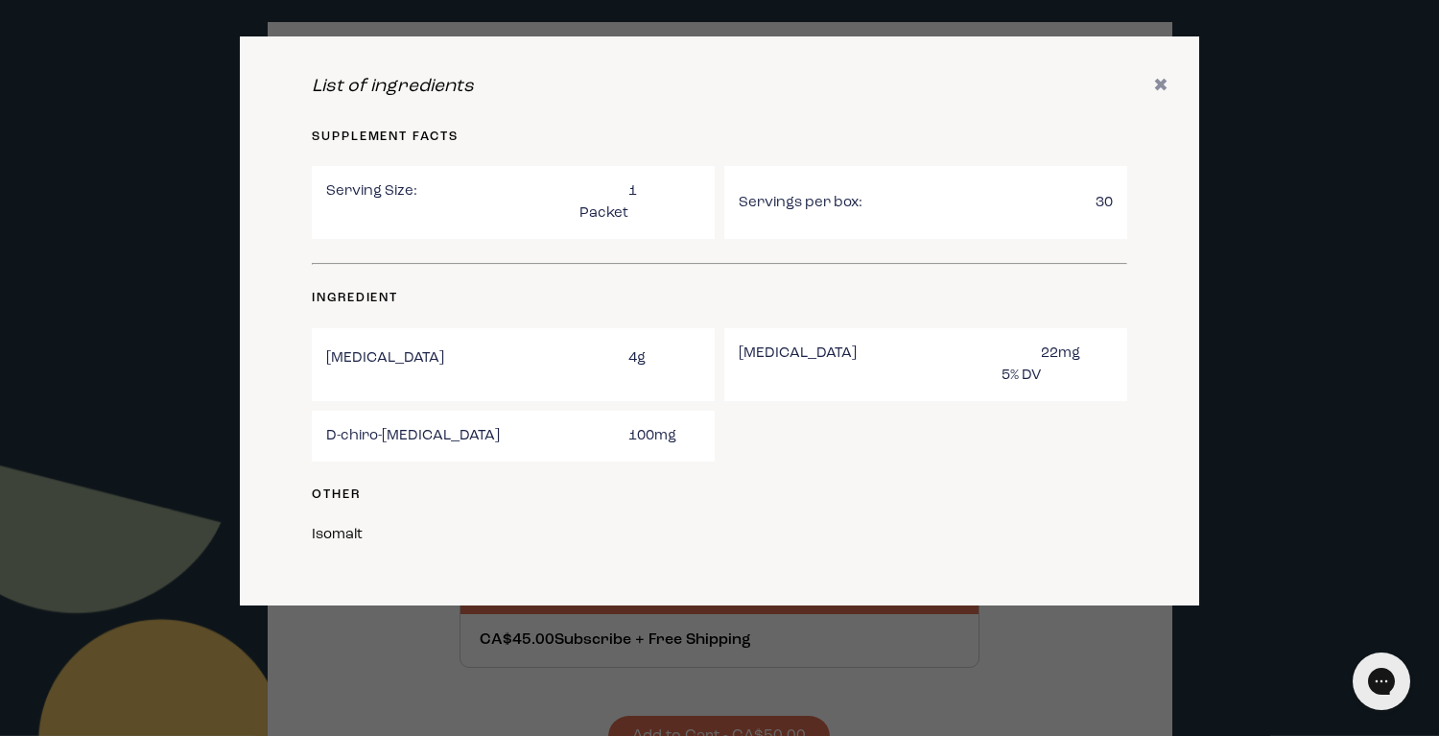
click at [398, 658] on div at bounding box center [719, 368] width 1439 height 736
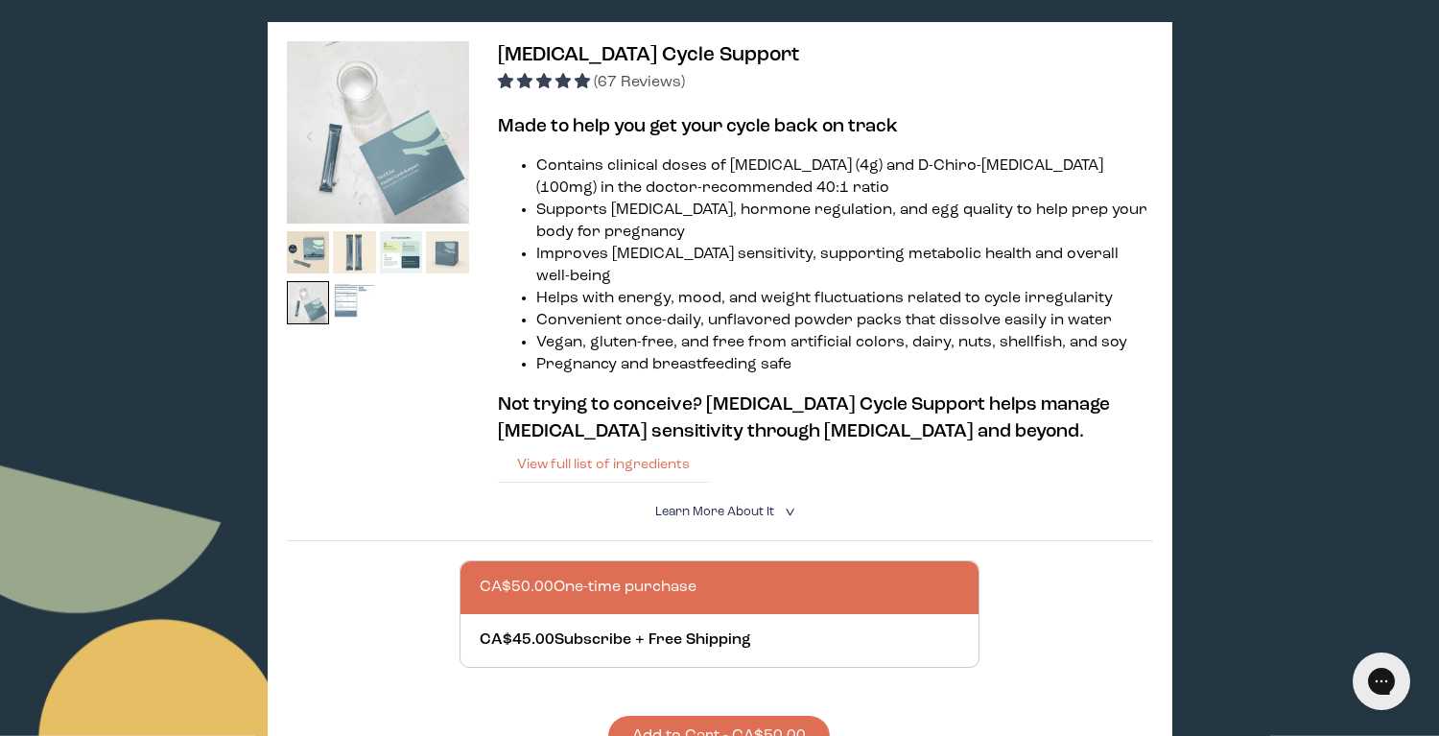
click at [580, 445] on button "View full list of ingredients" at bounding box center [603, 464] width 211 height 38
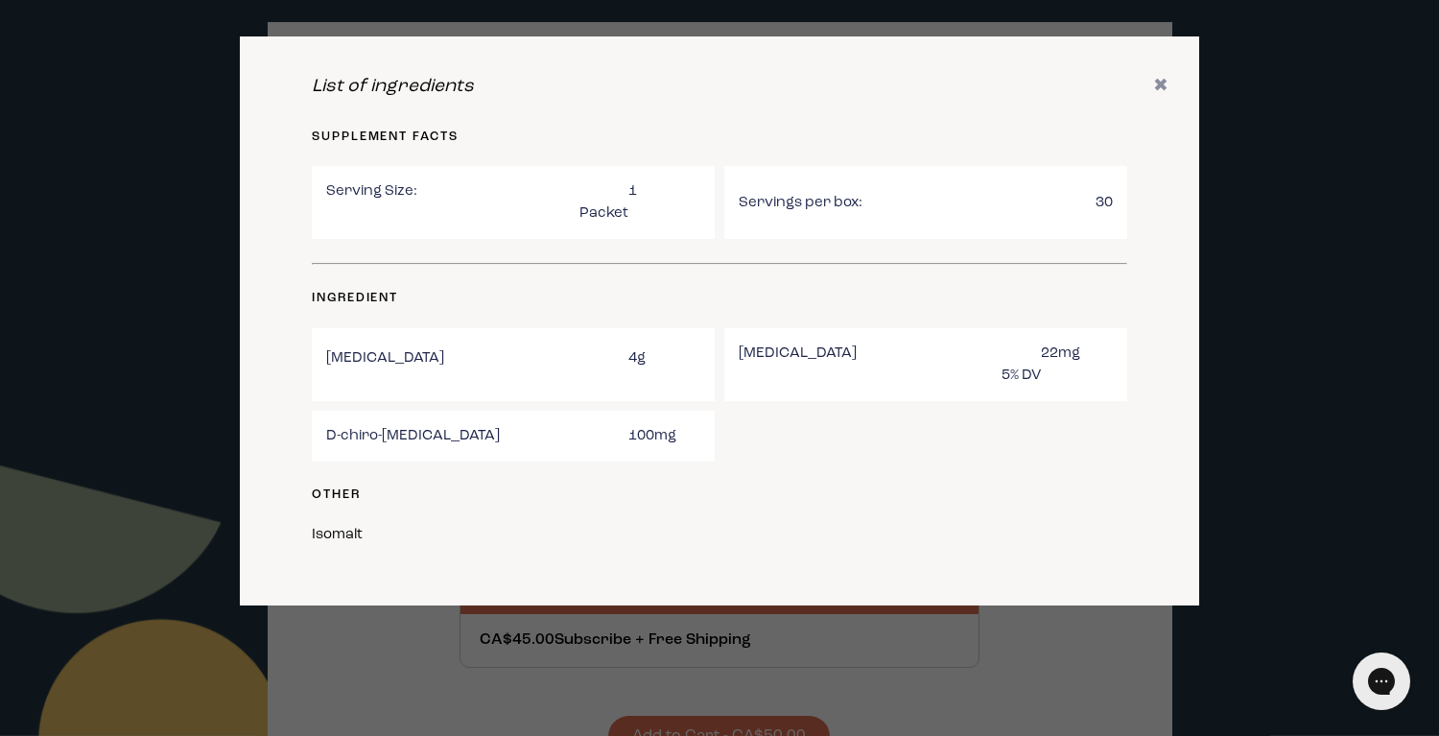
click at [452, 638] on div at bounding box center [719, 368] width 1439 height 736
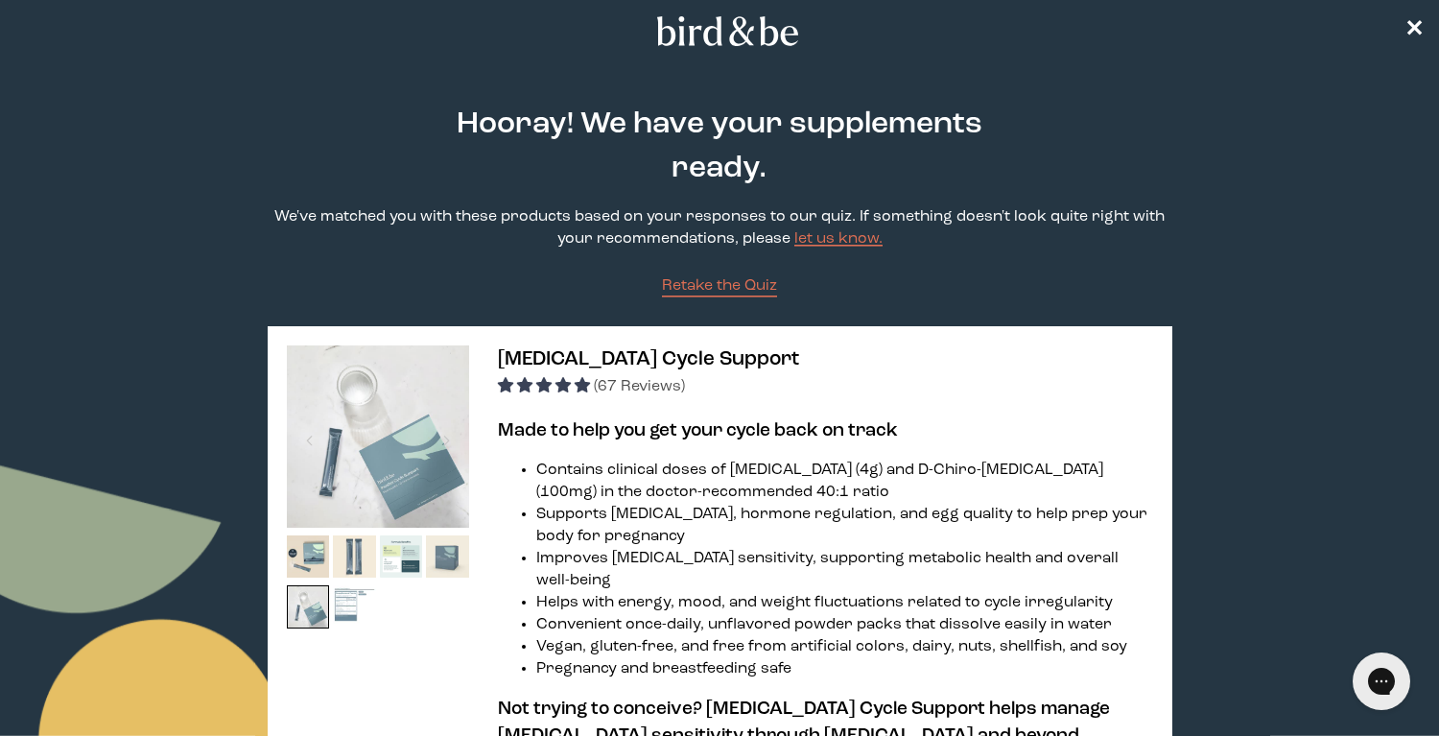
scroll to position [0, 0]
